Goal: Task Accomplishment & Management: Use online tool/utility

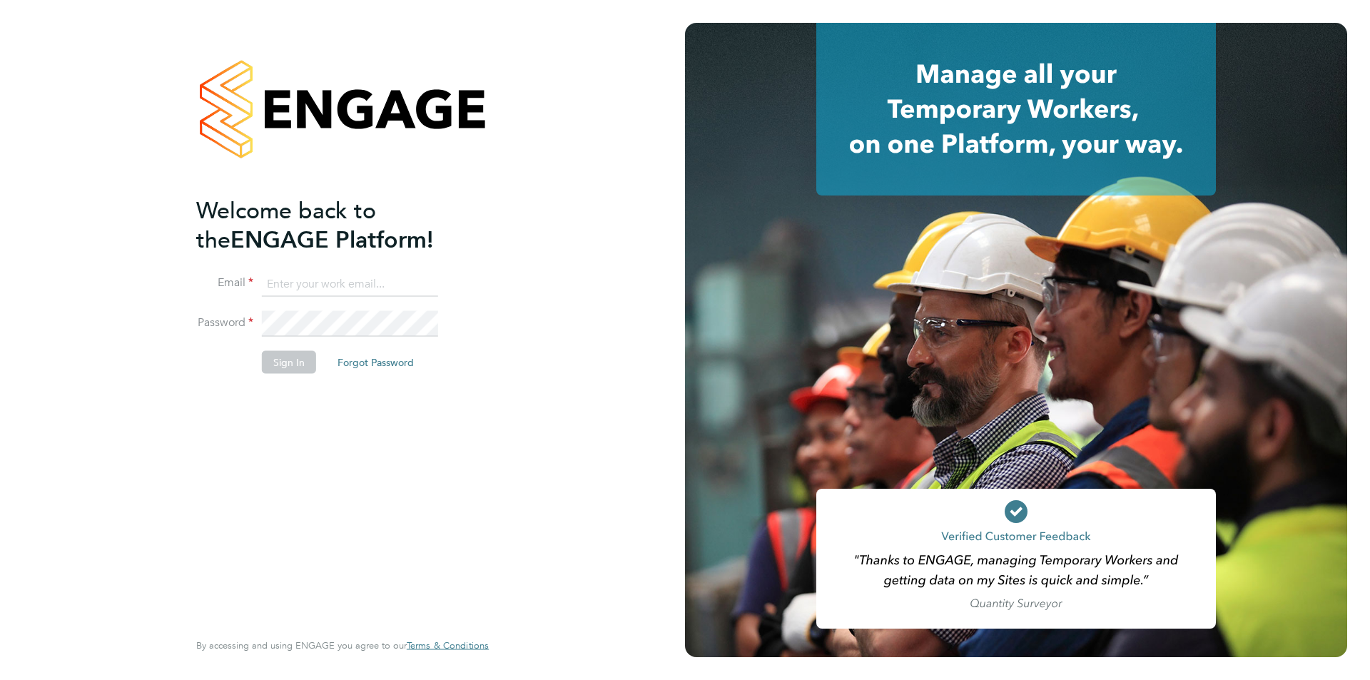
type input "scott@simcott.co.uk"
click at [300, 365] on button "Sign In" at bounding box center [289, 361] width 54 height 23
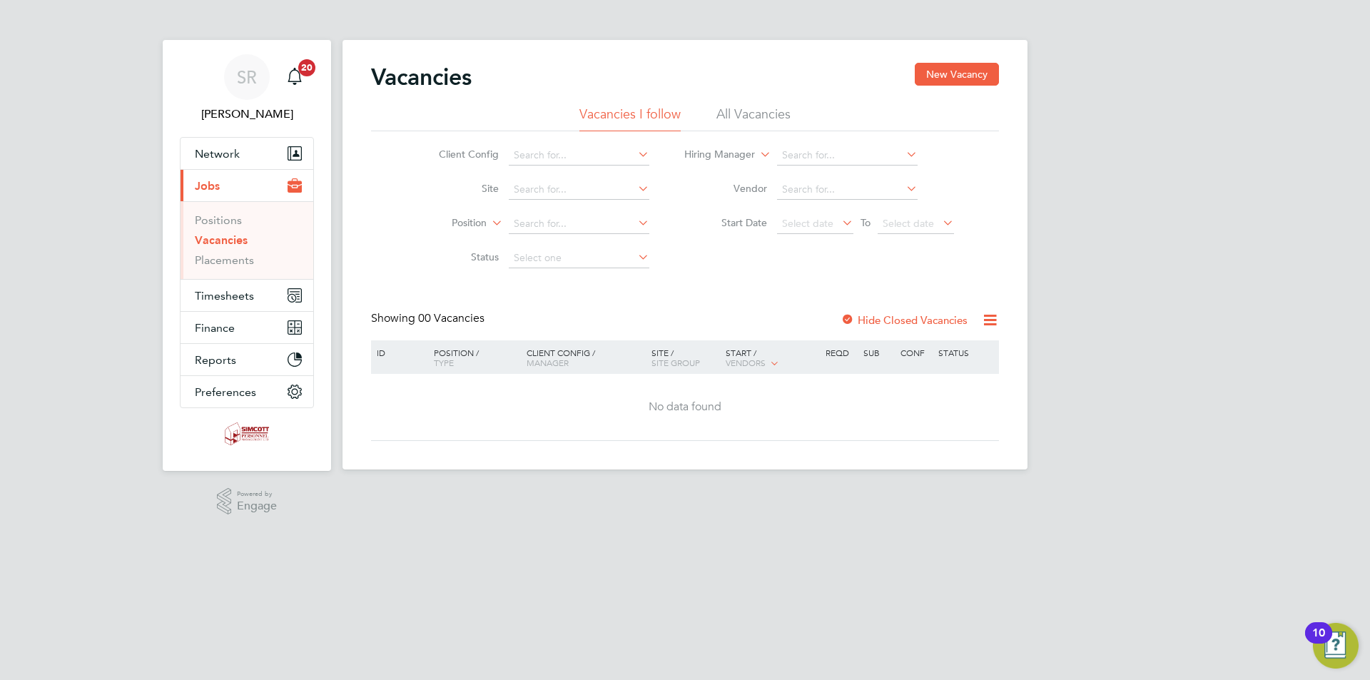
click at [1073, 474] on div "SR [PERSON_NAME] Notifications 20 Applications: Network Team Members Businesses…" at bounding box center [685, 246] width 1370 height 492
click at [245, 295] on span "Timesheets" at bounding box center [224, 296] width 59 height 14
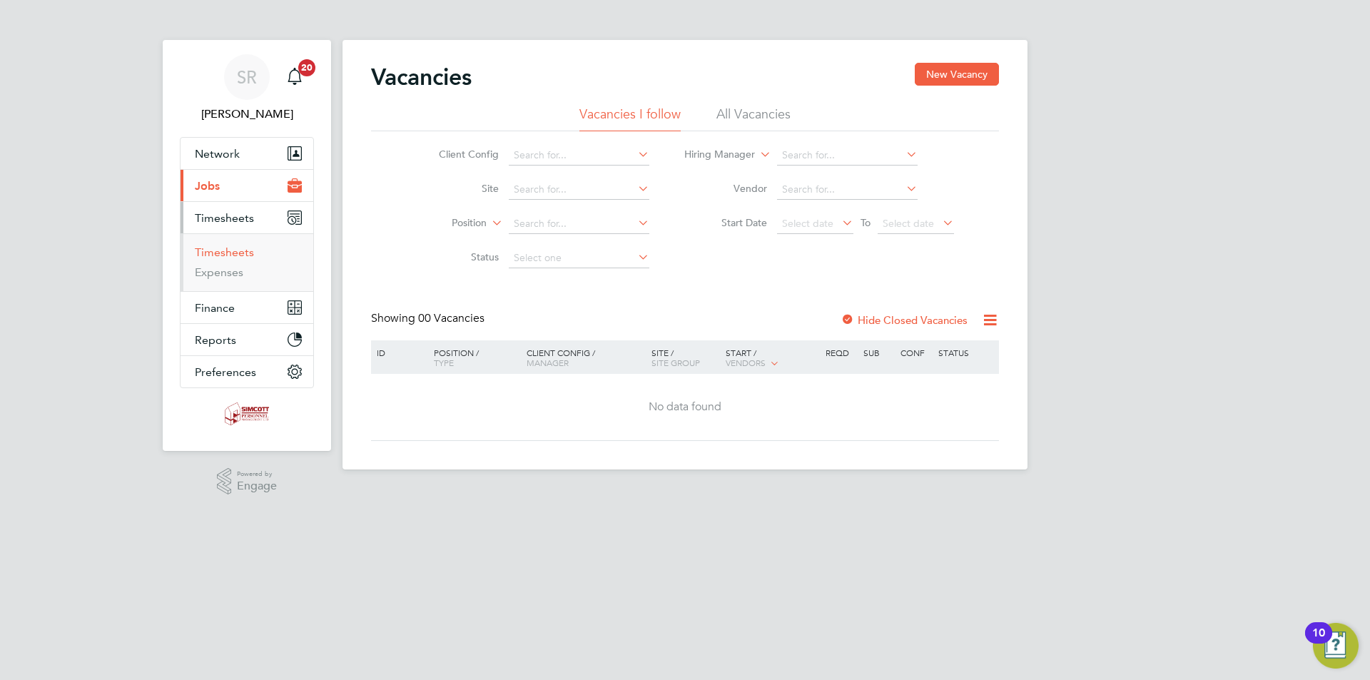
click at [239, 253] on link "Timesheets" at bounding box center [224, 252] width 59 height 14
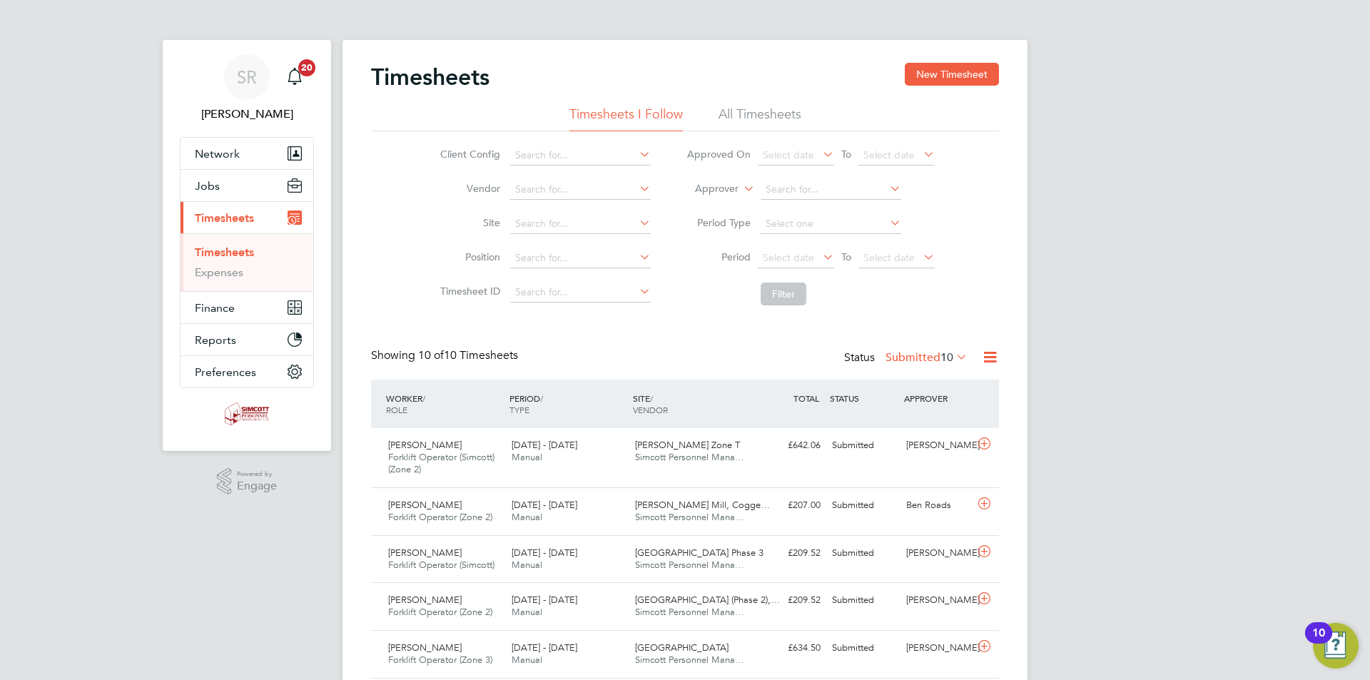
click at [771, 116] on li "All Timesheets" at bounding box center [759, 119] width 83 height 26
click at [809, 254] on span "Select date" at bounding box center [788, 257] width 51 height 13
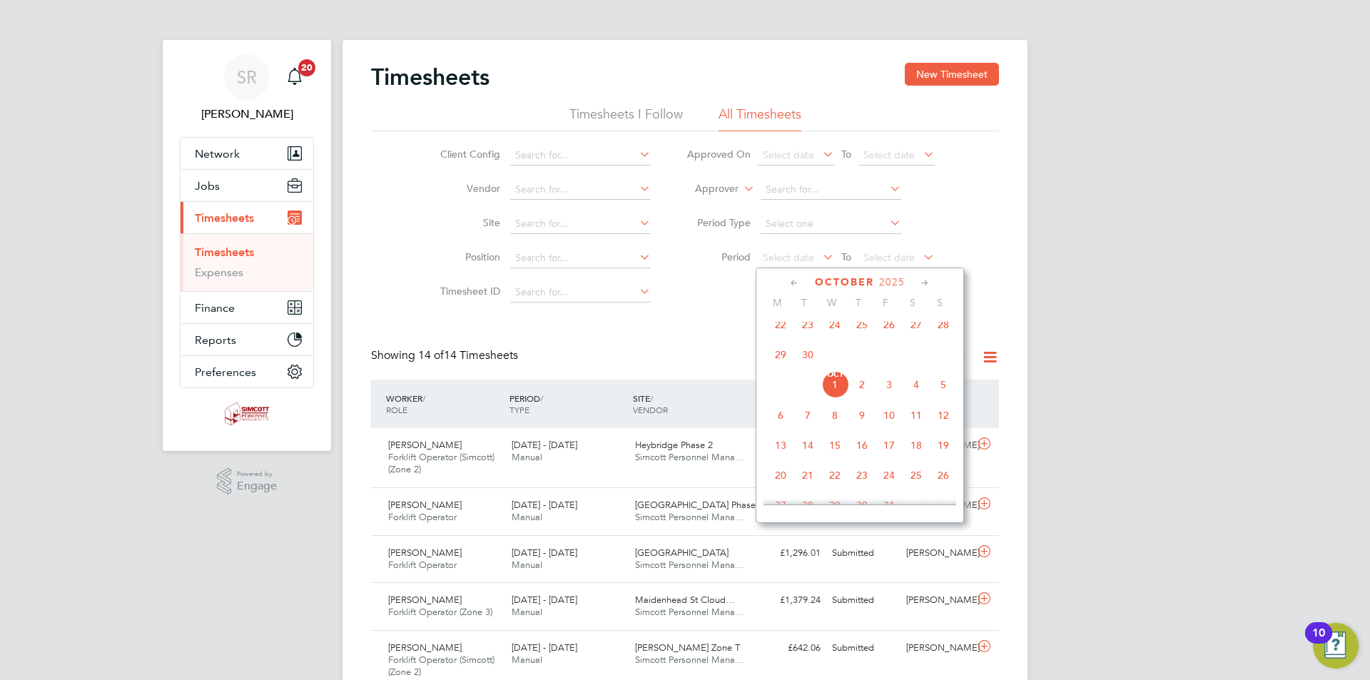
click at [787, 332] on span "22" at bounding box center [780, 324] width 27 height 27
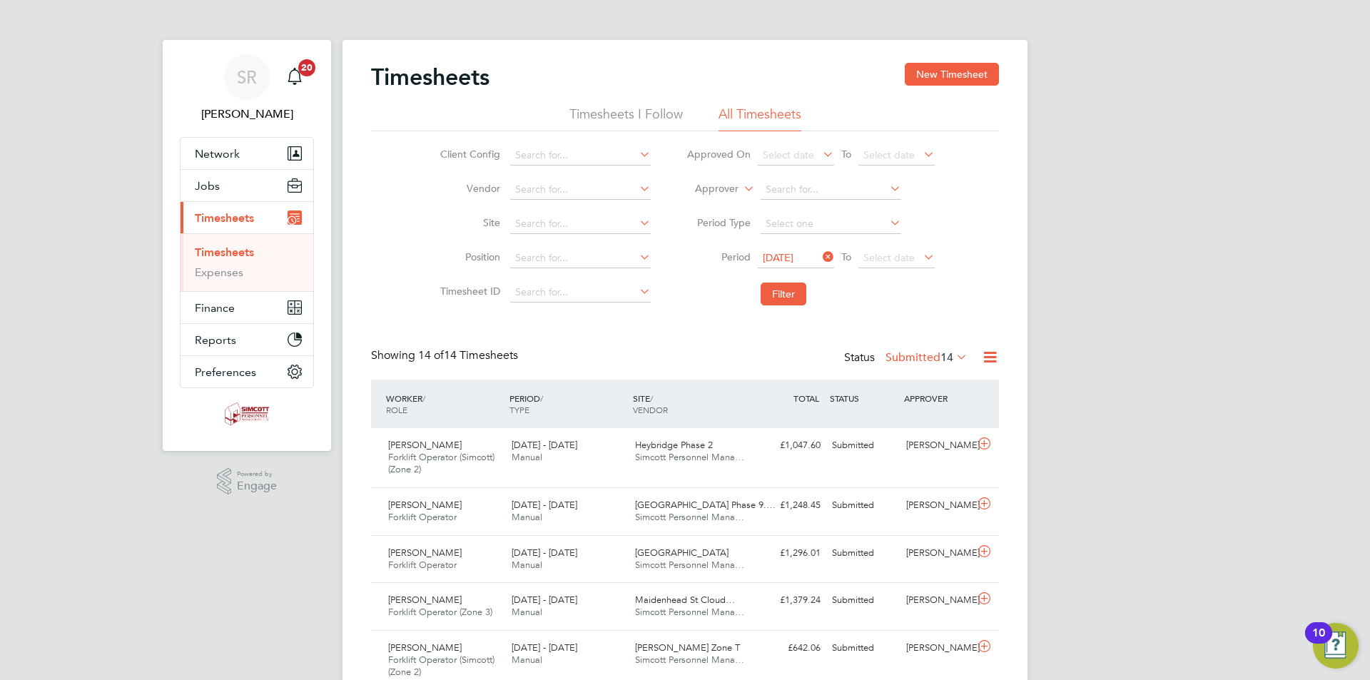
drag, startPoint x: 880, startPoint y: 253, endPoint x: 937, endPoint y: 249, distance: 57.2
click at [880, 253] on span "Select date" at bounding box center [888, 257] width 51 height 13
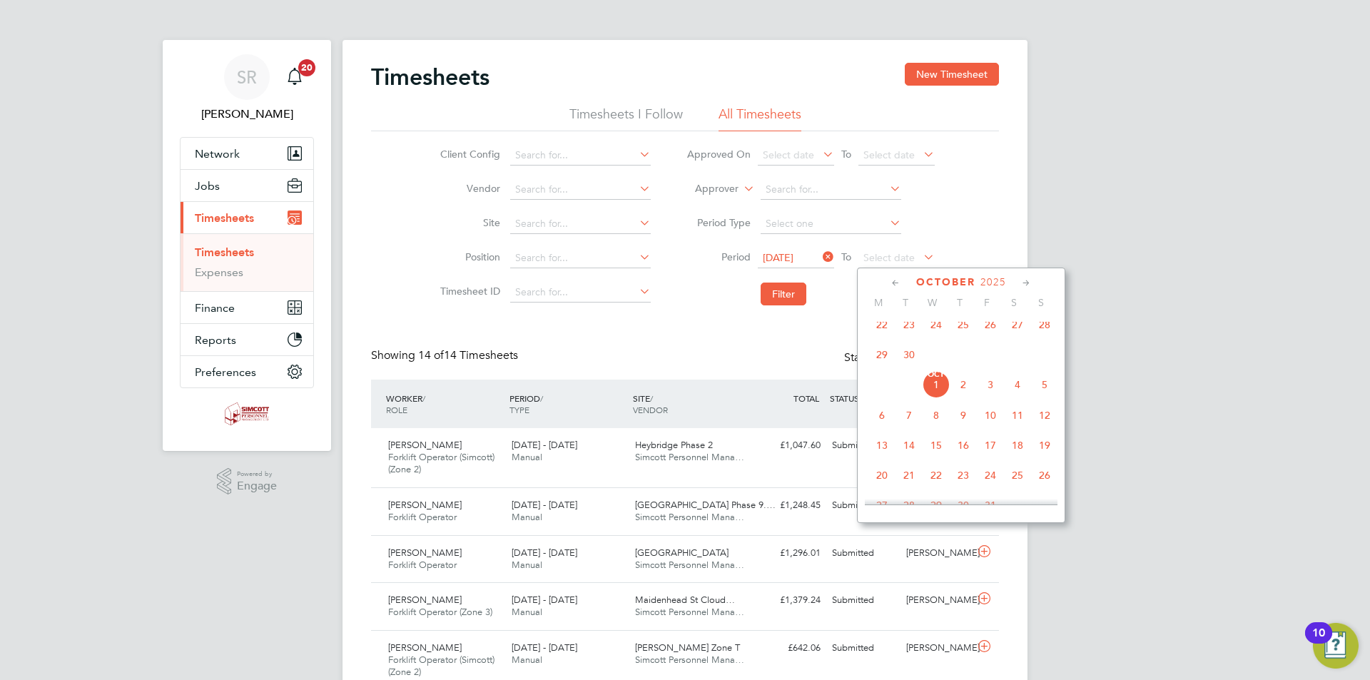
click at [1046, 334] on span "28" at bounding box center [1044, 324] width 27 height 27
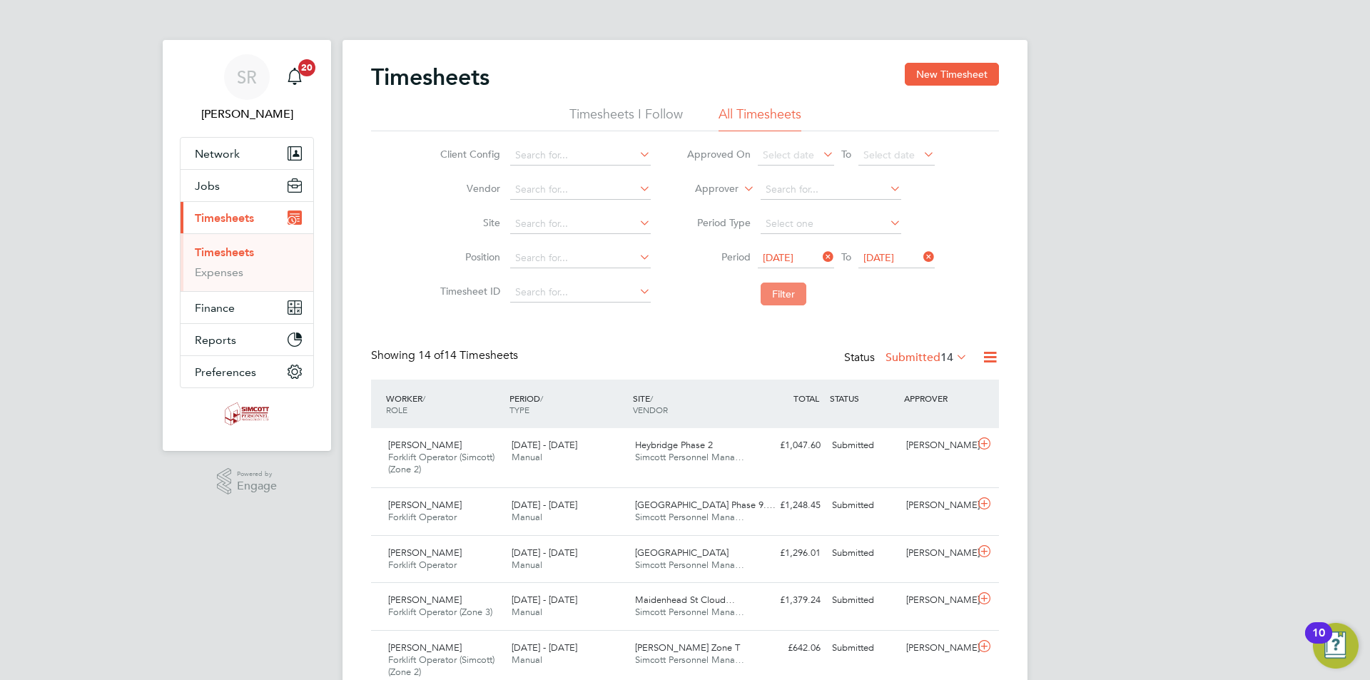
click at [798, 288] on button "Filter" at bounding box center [784, 294] width 46 height 23
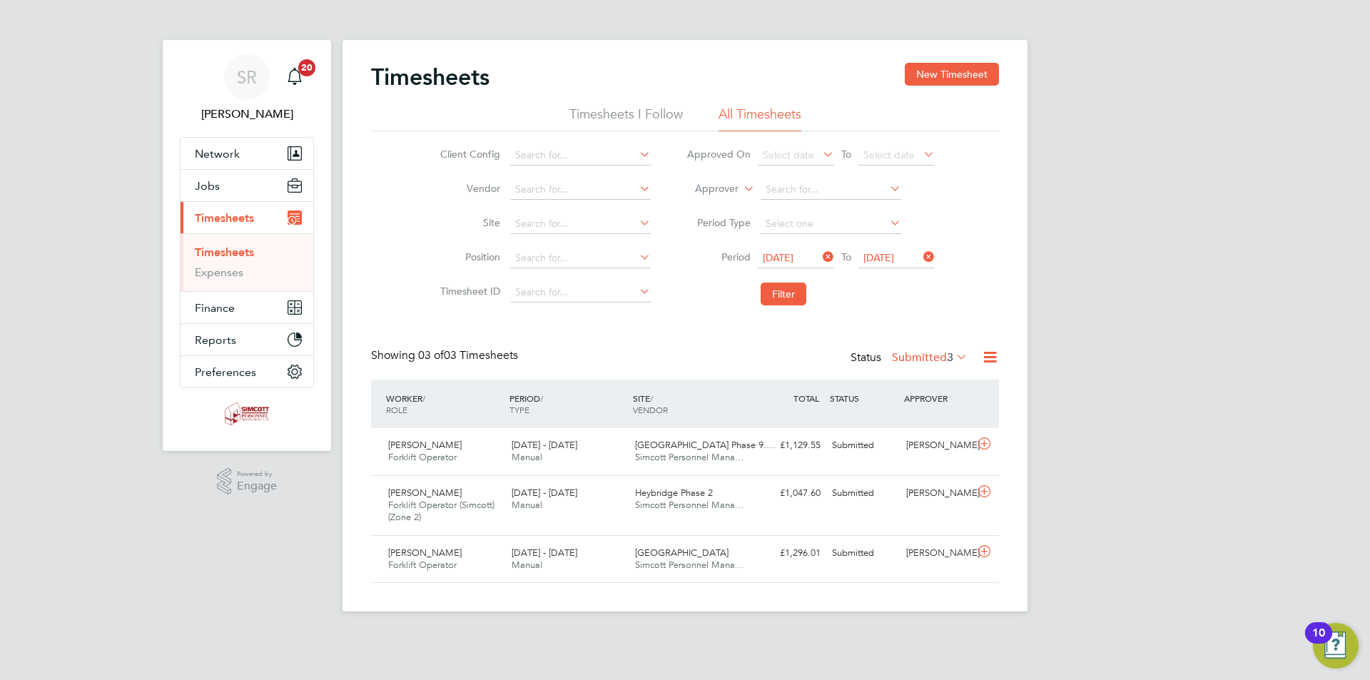
click at [993, 354] on icon at bounding box center [990, 357] width 18 height 18
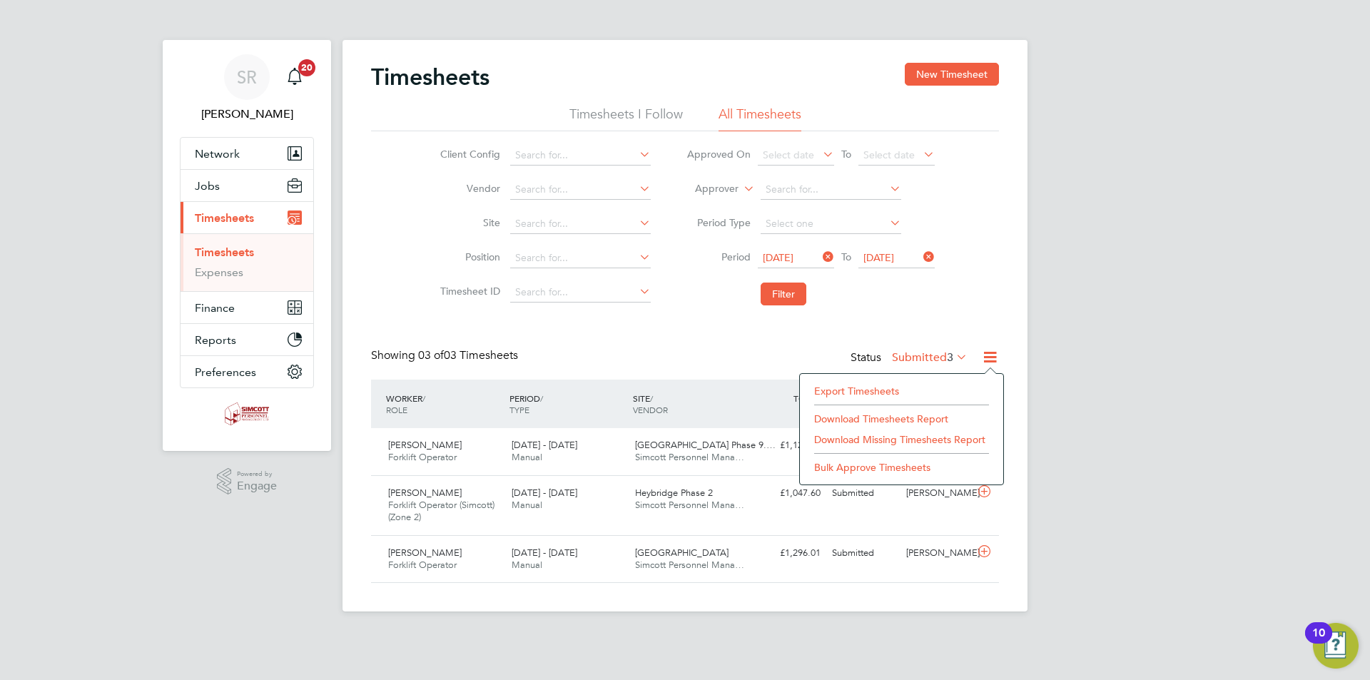
click at [890, 388] on li "Export Timesheets" at bounding box center [901, 391] width 189 height 20
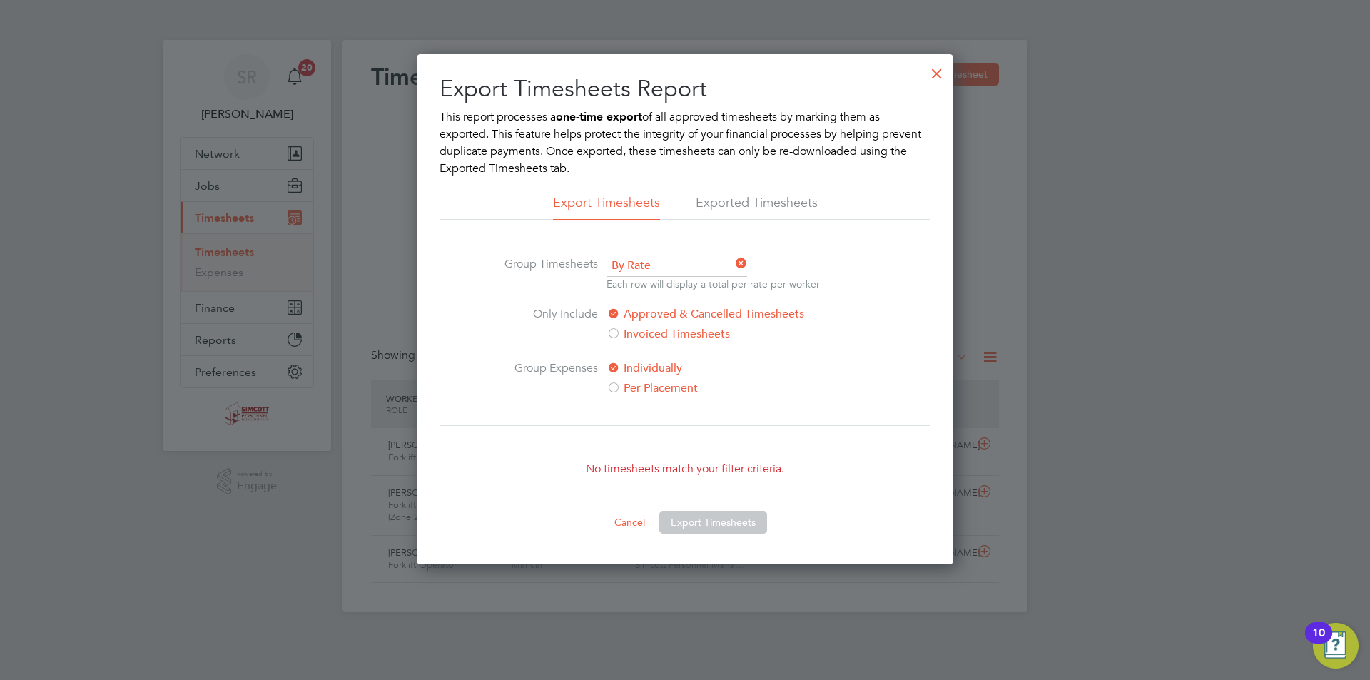
drag, startPoint x: 937, startPoint y: 69, endPoint x: 945, endPoint y: 77, distance: 11.6
click at [937, 69] on div at bounding box center [937, 70] width 26 height 26
